Goal: Task Accomplishment & Management: Manage account settings

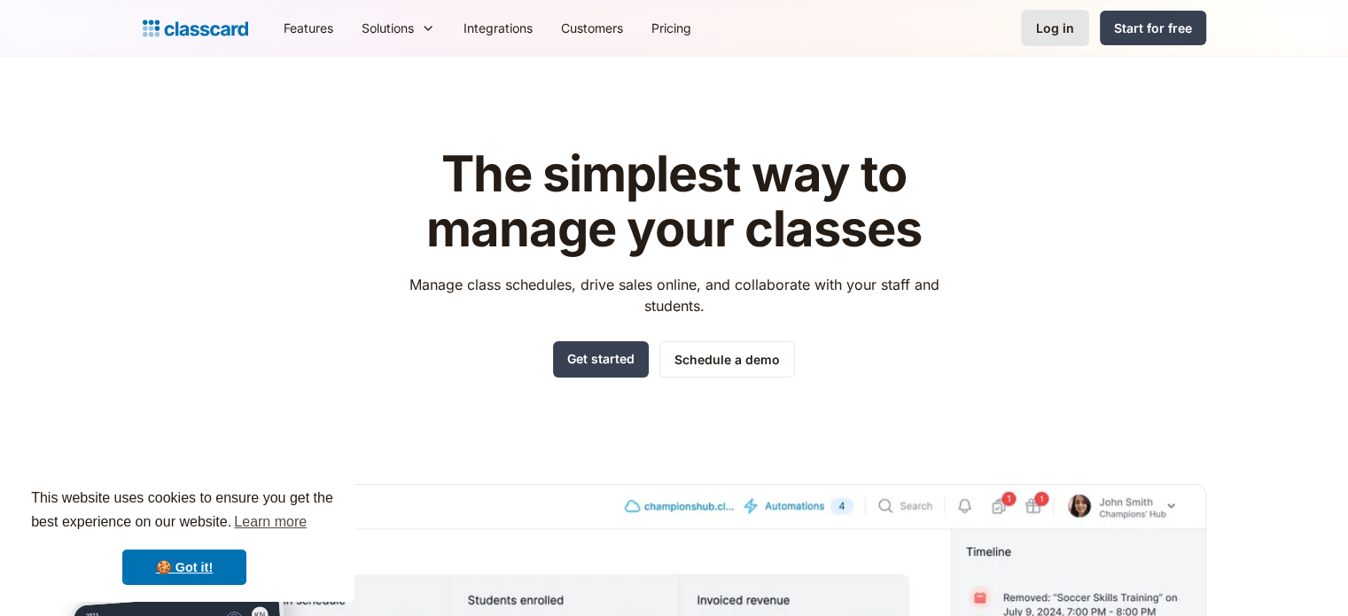
click at [1034, 24] on link "Log in" at bounding box center [1055, 28] width 68 height 36
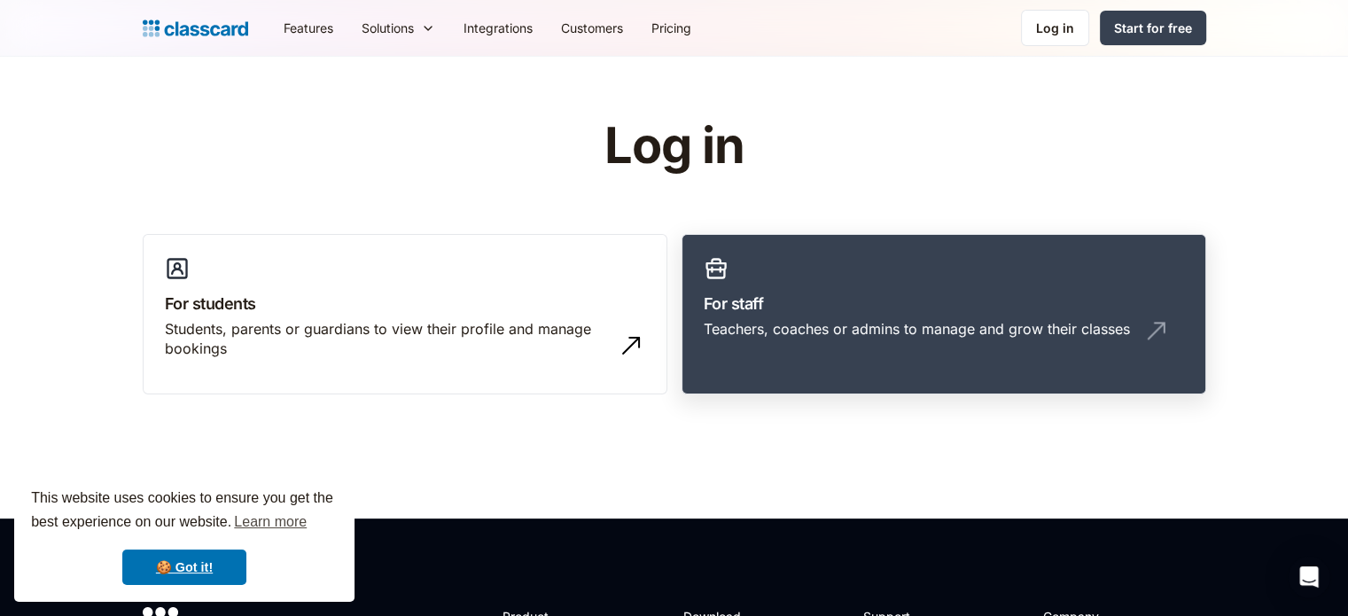
click at [832, 277] on link "For staff Teachers, coaches or admins to manage and grow their classes" at bounding box center [944, 314] width 525 height 161
